Goal: Task Accomplishment & Management: Complete application form

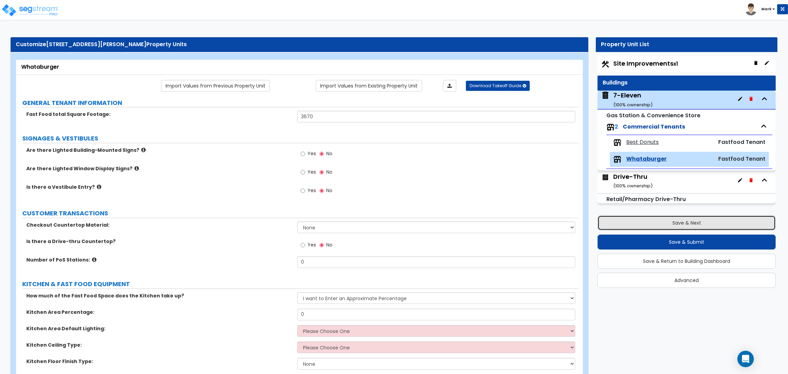
click at [676, 218] on button "Save & Next" at bounding box center [686, 222] width 178 height 15
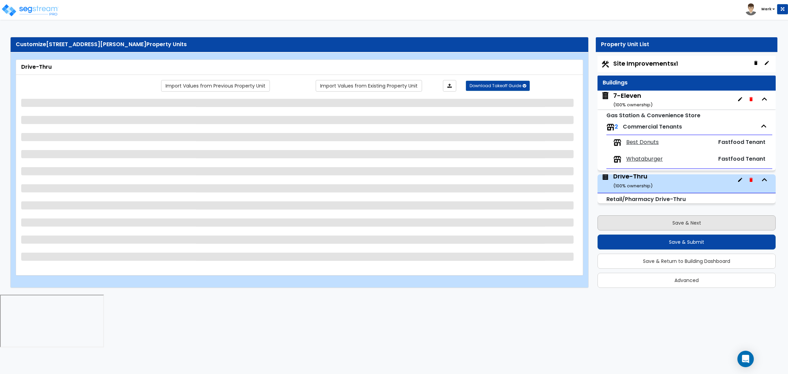
scroll to position [2, 0]
click at [676, 218] on button "Save & Next" at bounding box center [686, 222] width 178 height 15
select select "3"
select select "5"
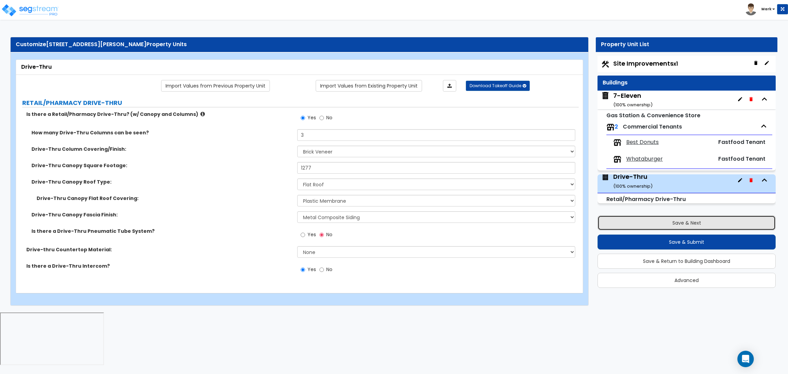
click at [676, 218] on button "Save & Next" at bounding box center [686, 222] width 178 height 15
select select "2"
select select "1"
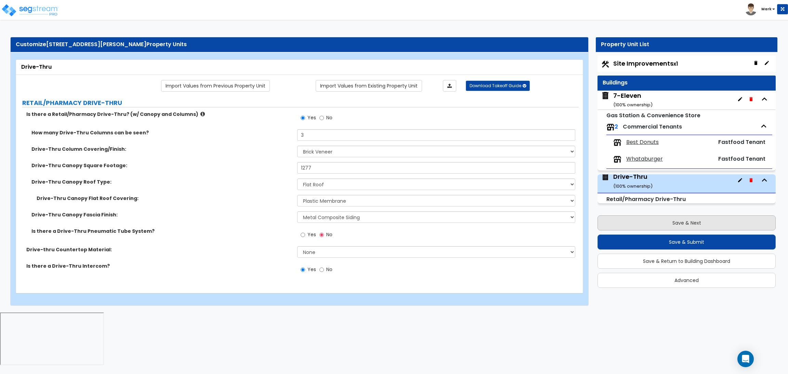
select select "2"
select select "1"
select select "2"
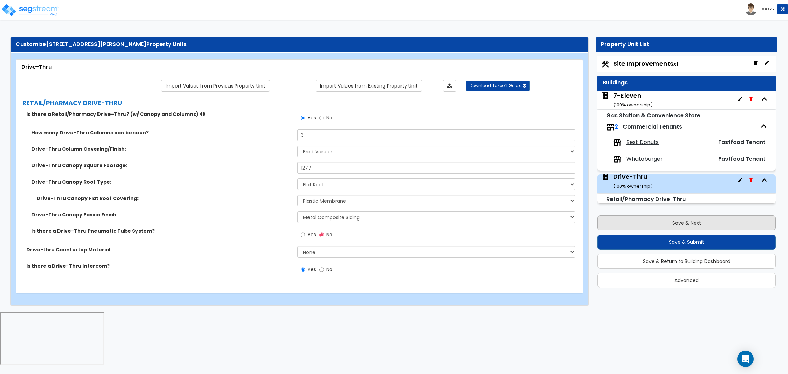
select select "1"
select select "2"
select select "1"
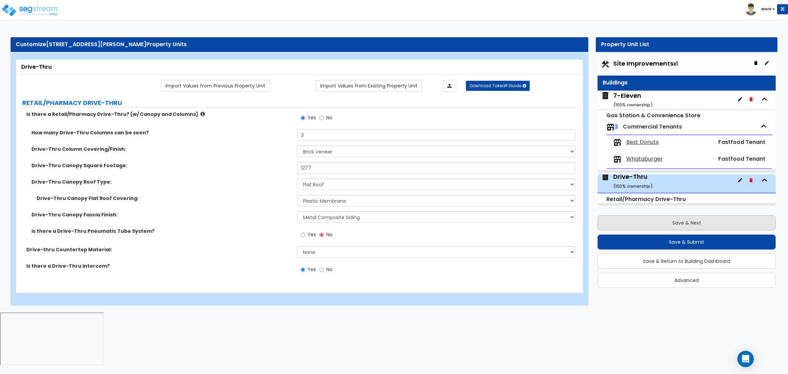
select select "1"
select select "2"
select select "1"
select select "4"
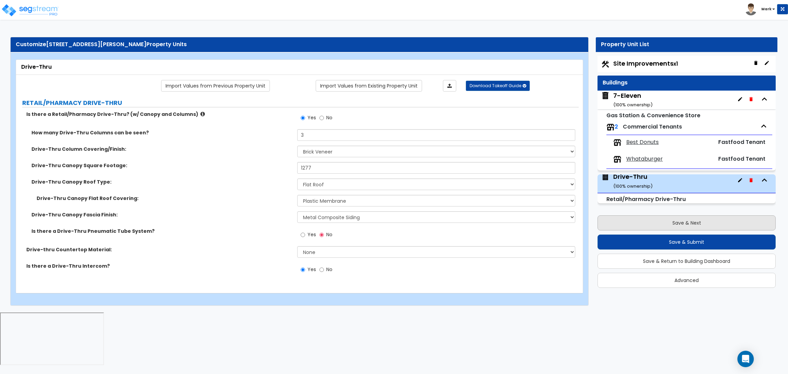
select select "2"
select select "4"
select select "2"
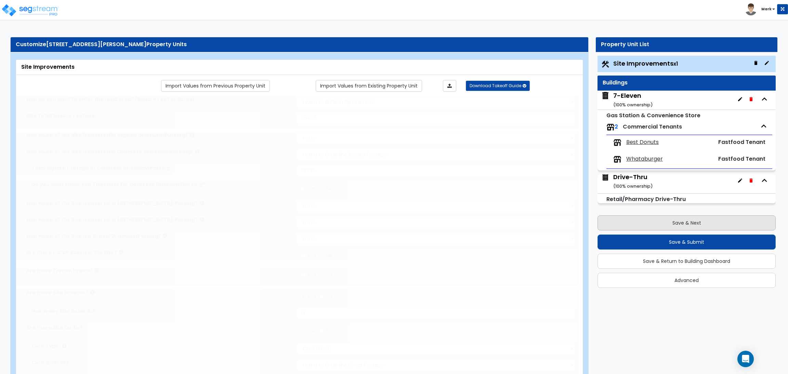
scroll to position [3, 0]
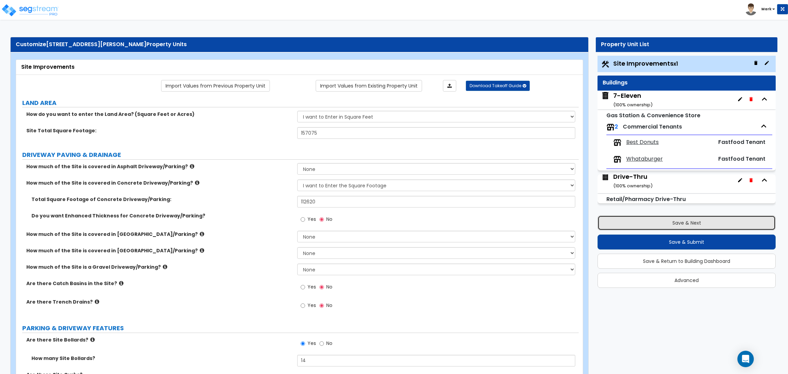
click at [676, 218] on button "Save & Next" at bounding box center [686, 222] width 178 height 15
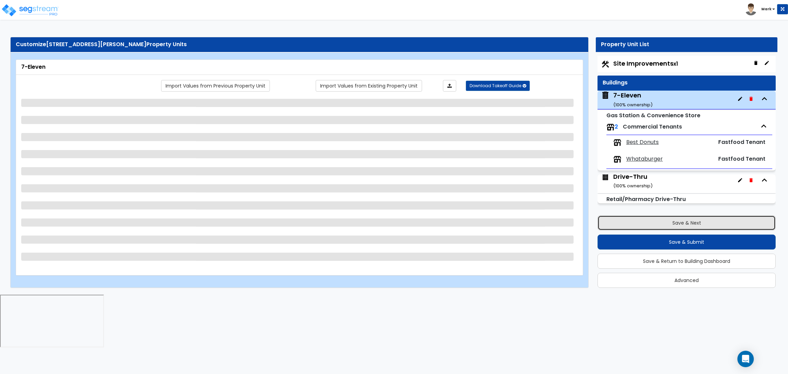
click at [676, 218] on button "Save & Next" at bounding box center [686, 222] width 178 height 15
select select "2"
select select "1"
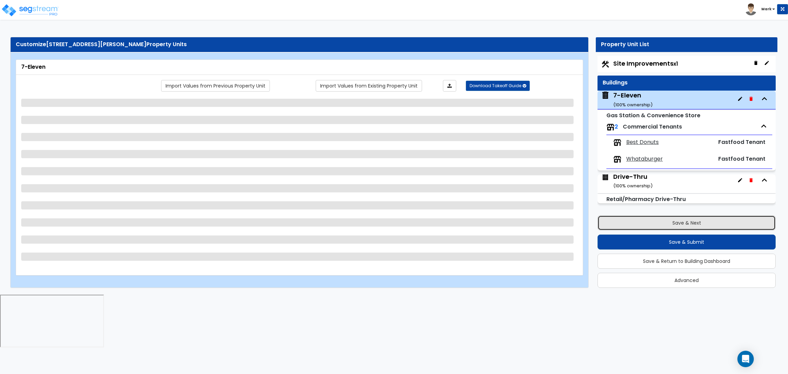
select select "2"
select select "1"
select select "2"
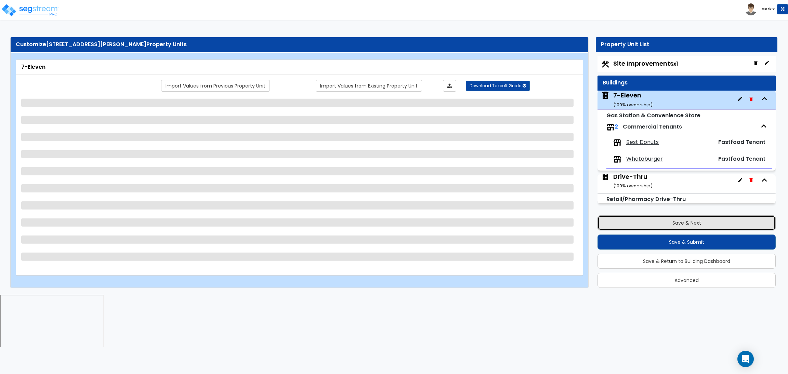
select select "1"
select select "2"
select select "1"
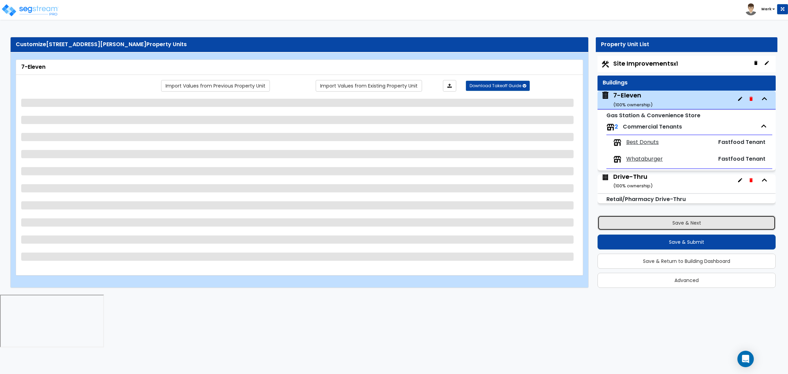
select select "1"
select select "2"
select select "1"
select select "4"
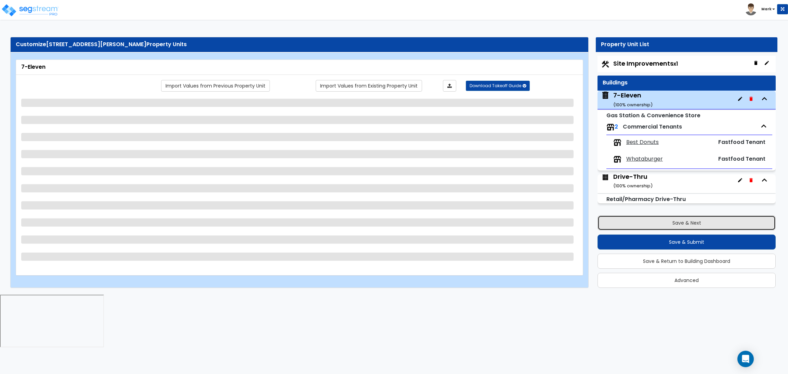
select select "2"
select select "4"
select select "2"
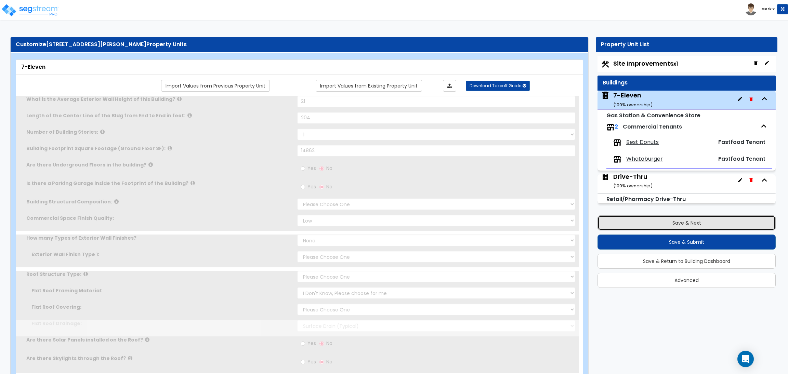
type input "21"
type input "204"
type input "14862"
select select "6"
select select "1"
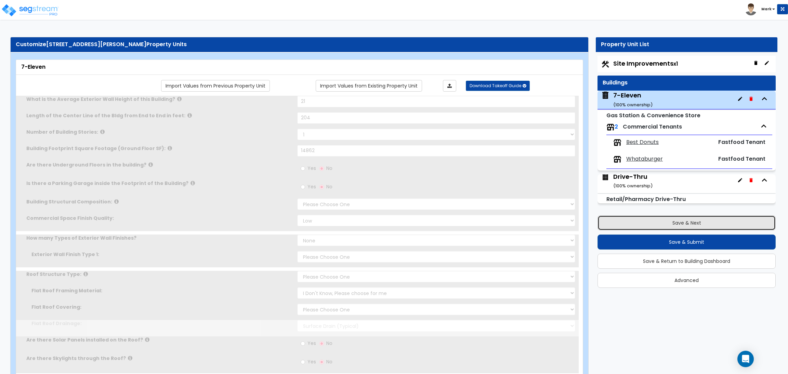
select select "1"
select select "2"
select select "1"
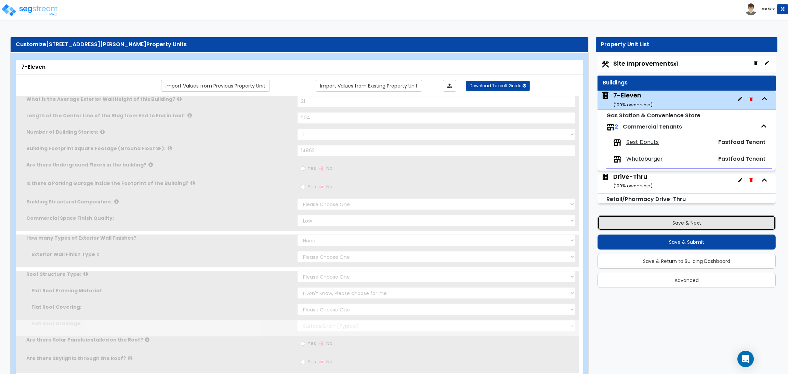
radio input "true"
select select "2"
type input "724"
radio input "true"
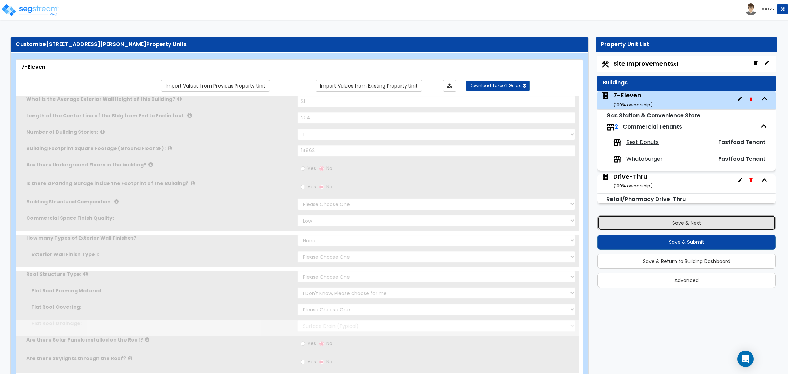
type input "12"
radio input "true"
type input "1461"
select select "2"
select select "1"
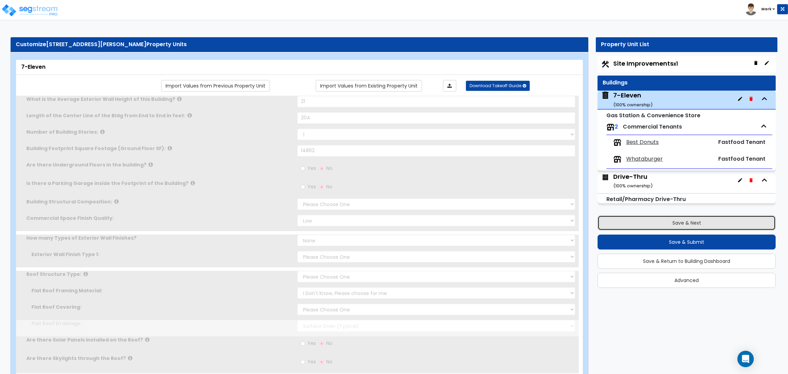
select select "1"
type input "2"
radio input "true"
type input "3"
type input "2"
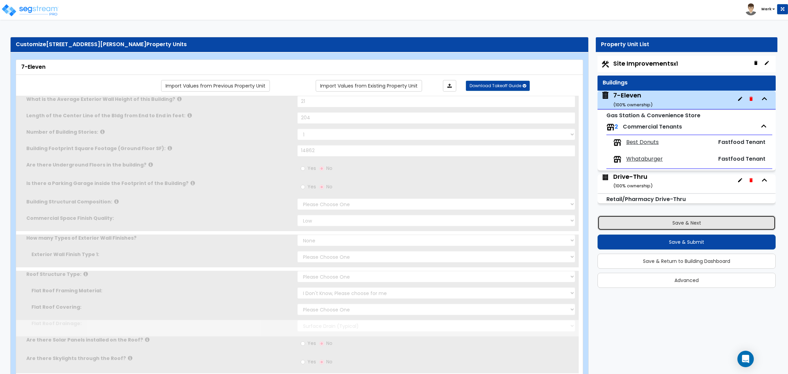
radio input "true"
type input "5"
radio input "true"
select select "3"
type input "20"
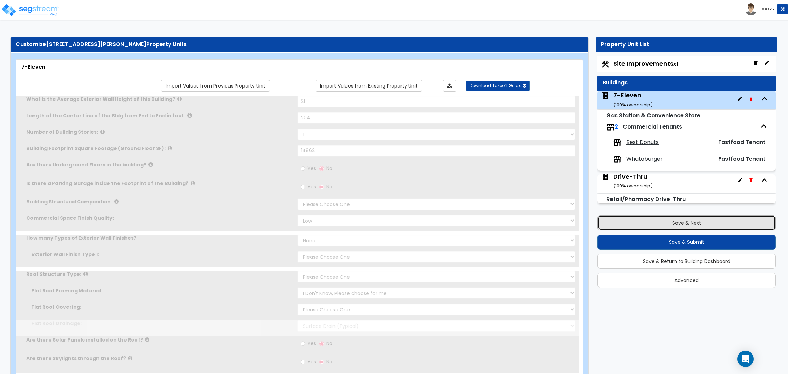
type input "2"
radio input "true"
select select "1"
select select "2"
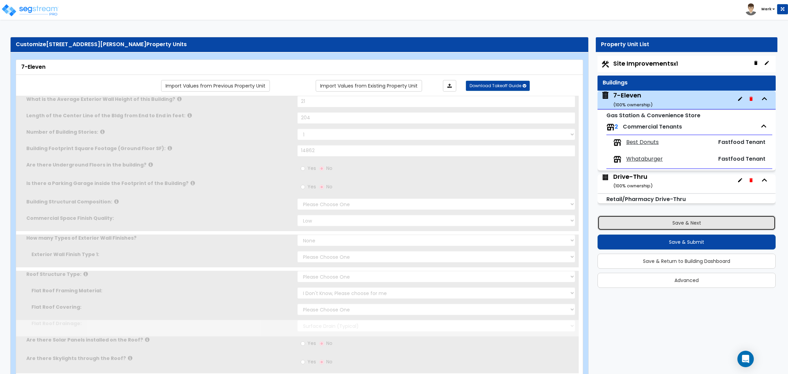
select select "1"
type input "80"
select select "3"
radio input "true"
select select "2"
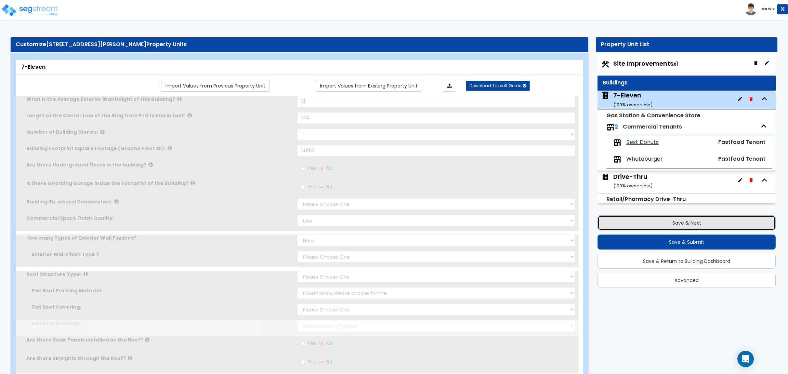
radio input "true"
type input "190"
radio input "true"
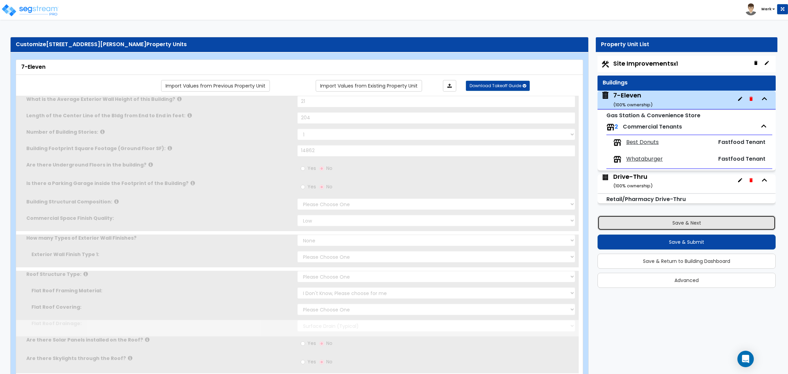
type input "640"
select select "1"
select select "3"
select select "2"
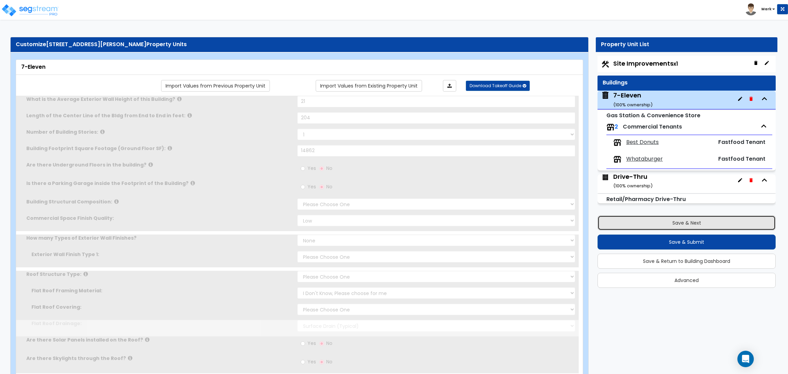
type input "80"
select select "5"
type input "10"
select select "1"
radio input "true"
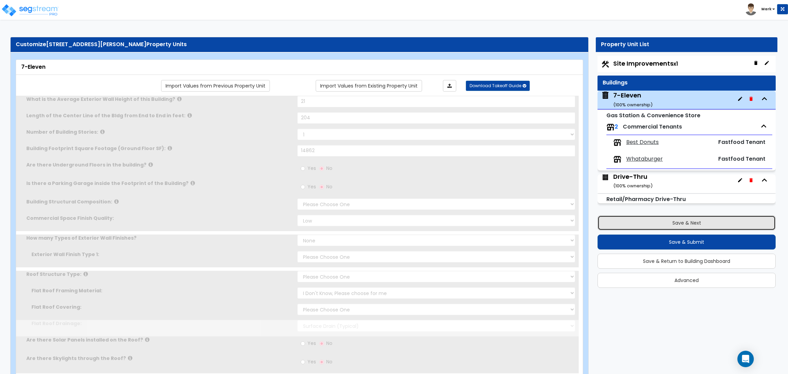
type input "9"
radio input "true"
type input "8"
radio input "true"
type input "14"
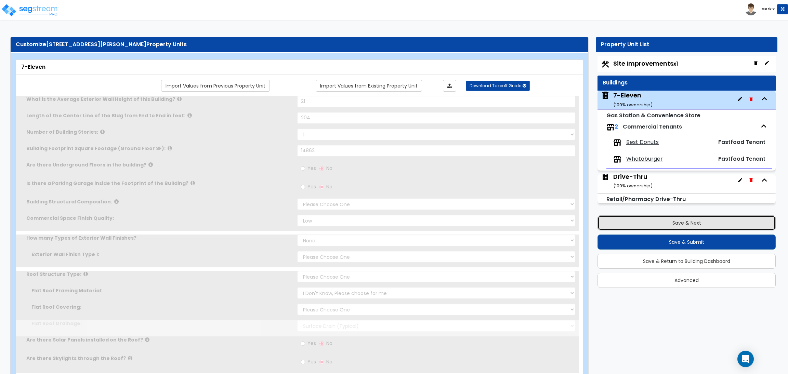
radio input "true"
type input "2"
radio input "true"
type input "4"
type input "2"
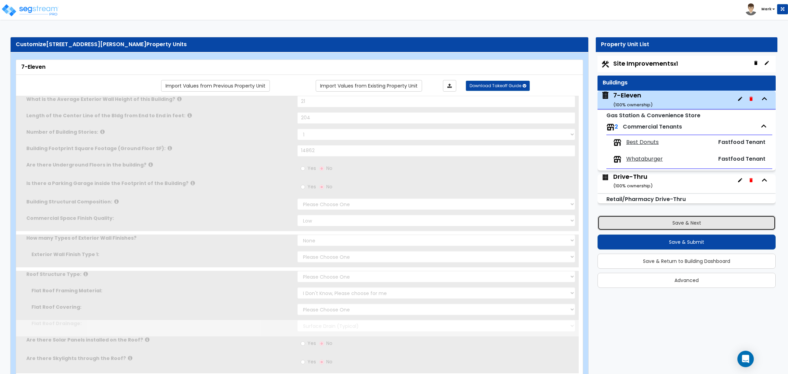
type input "7"
type input "1"
radio input "true"
type input "2"
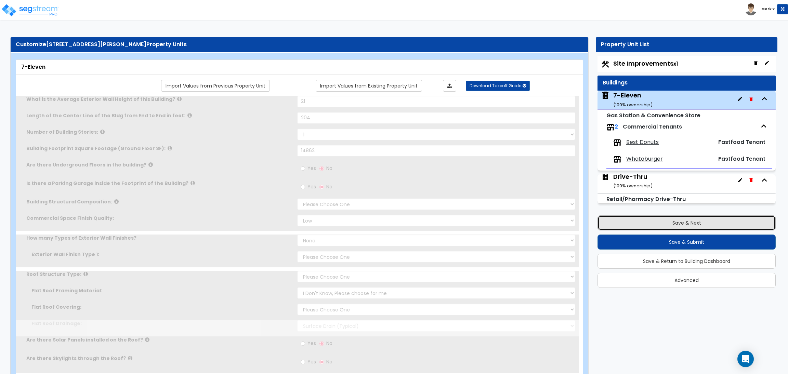
select select "1"
select select "2"
radio input "true"
type input "72"
type input "8"
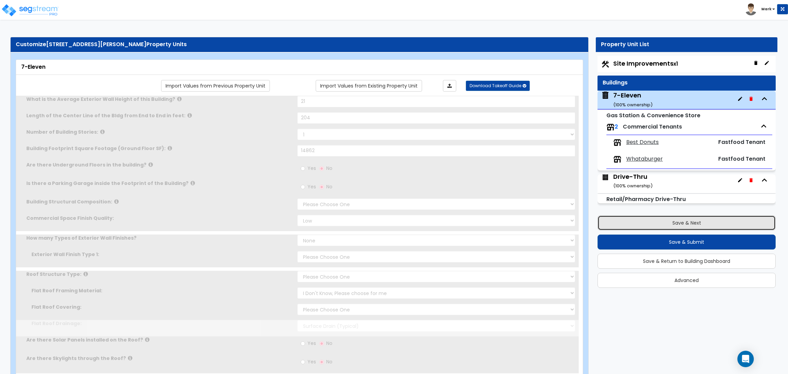
radio input "true"
select select "1"
select select "2"
radio input "true"
select select "3"
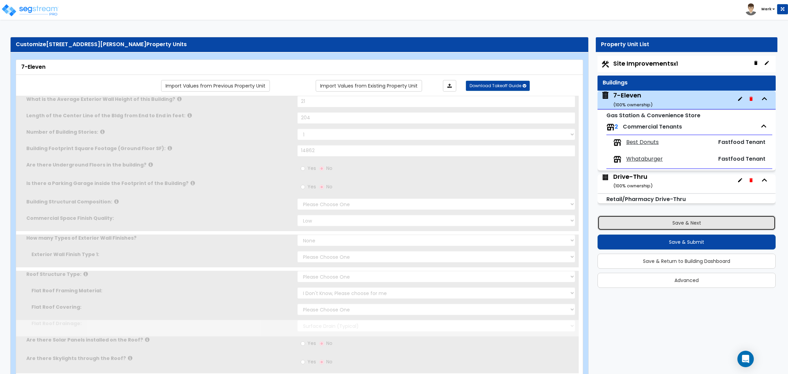
select select "4"
type input "17"
type input "7"
select select "1"
radio input "true"
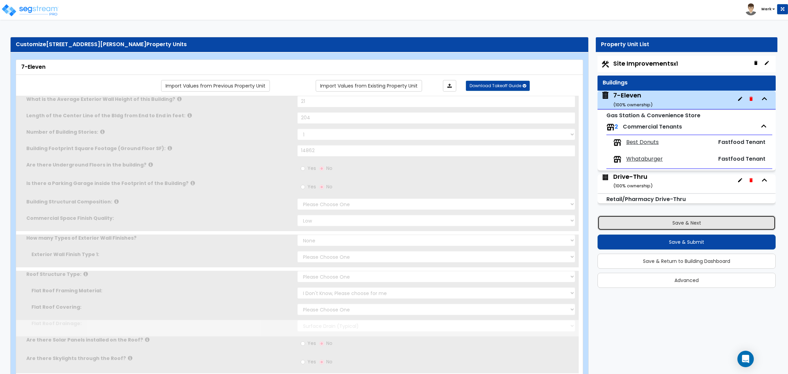
radio input "true"
select select "2"
radio input "true"
select select "2"
select select "1"
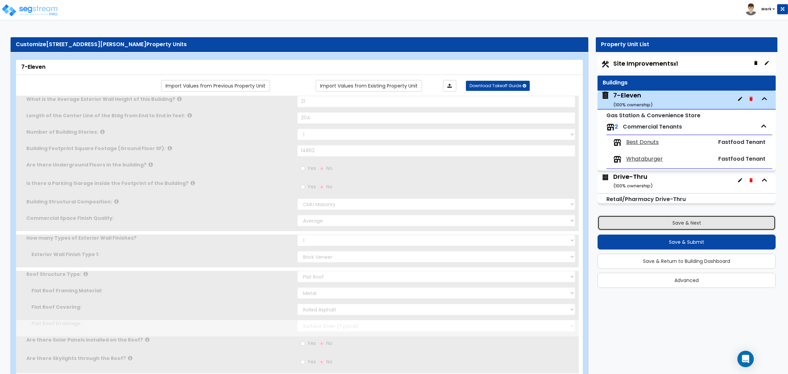
select select "2"
radio input "true"
select select "2"
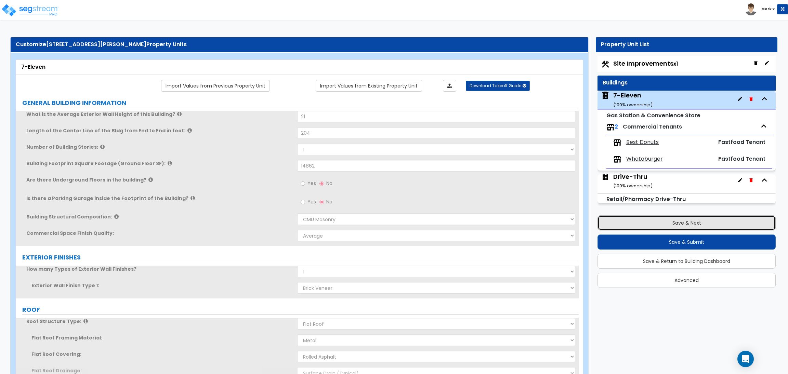
click at [676, 218] on button "Save & Next" at bounding box center [686, 222] width 178 height 15
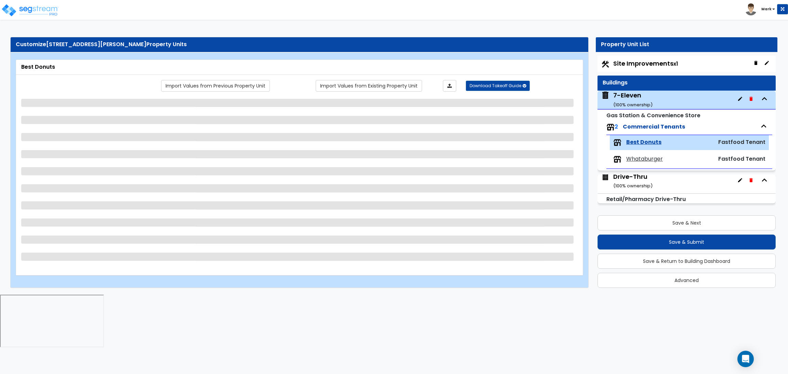
select select "1"
select select "2"
select select "1"
select select "4"
select select "1"
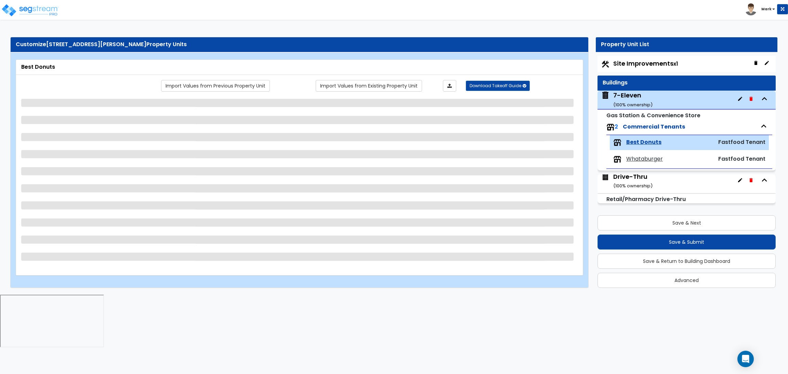
select select "1"
select select "3"
select select "1"
select select "3"
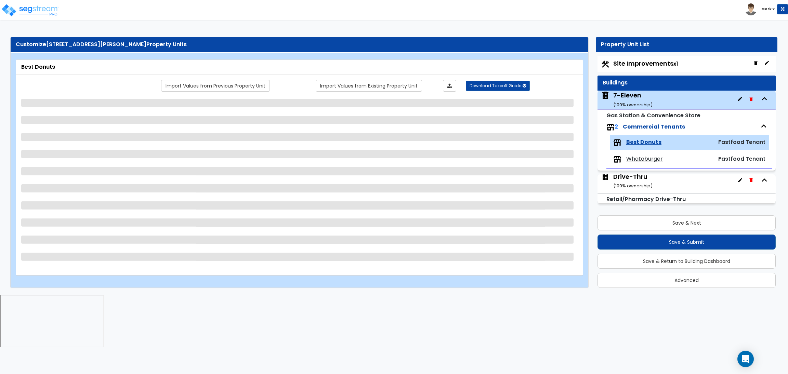
select select "1"
select select "3"
select select "1"
select select "2"
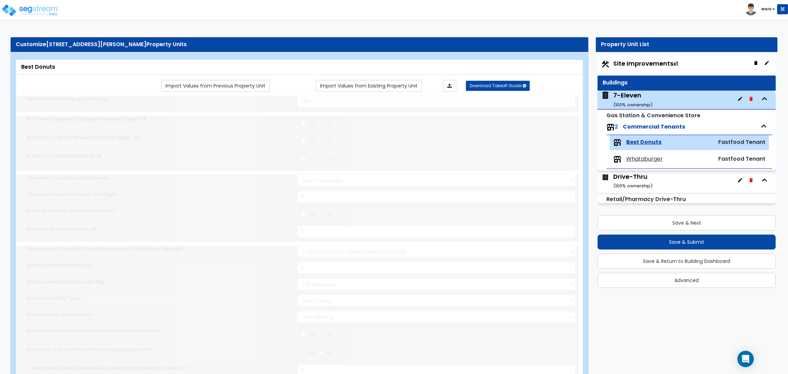
type input "1"
